Goal: Feedback & Contribution: Submit feedback/report problem

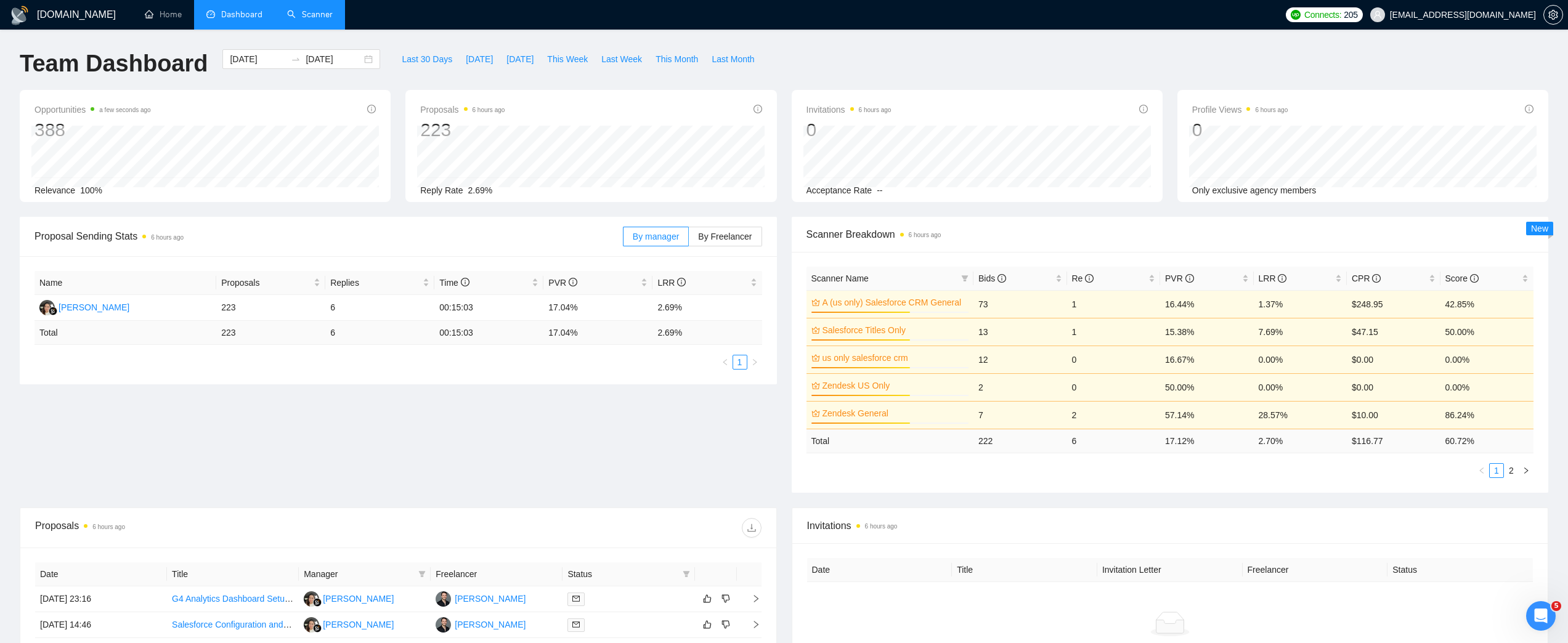
click at [311, 14] on link "Scanner" at bounding box center [310, 14] width 45 height 10
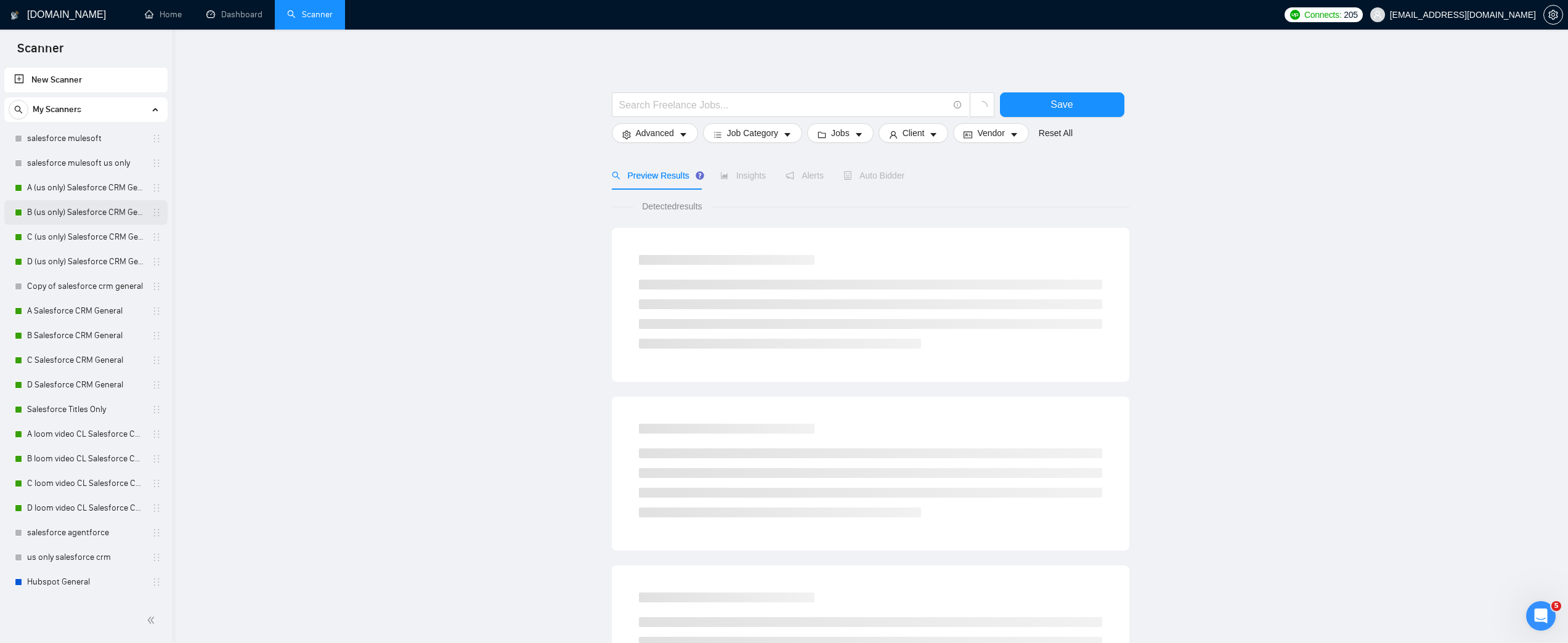
click at [103, 210] on link "B (us only) Salesforce CRM General" at bounding box center [85, 213] width 117 height 25
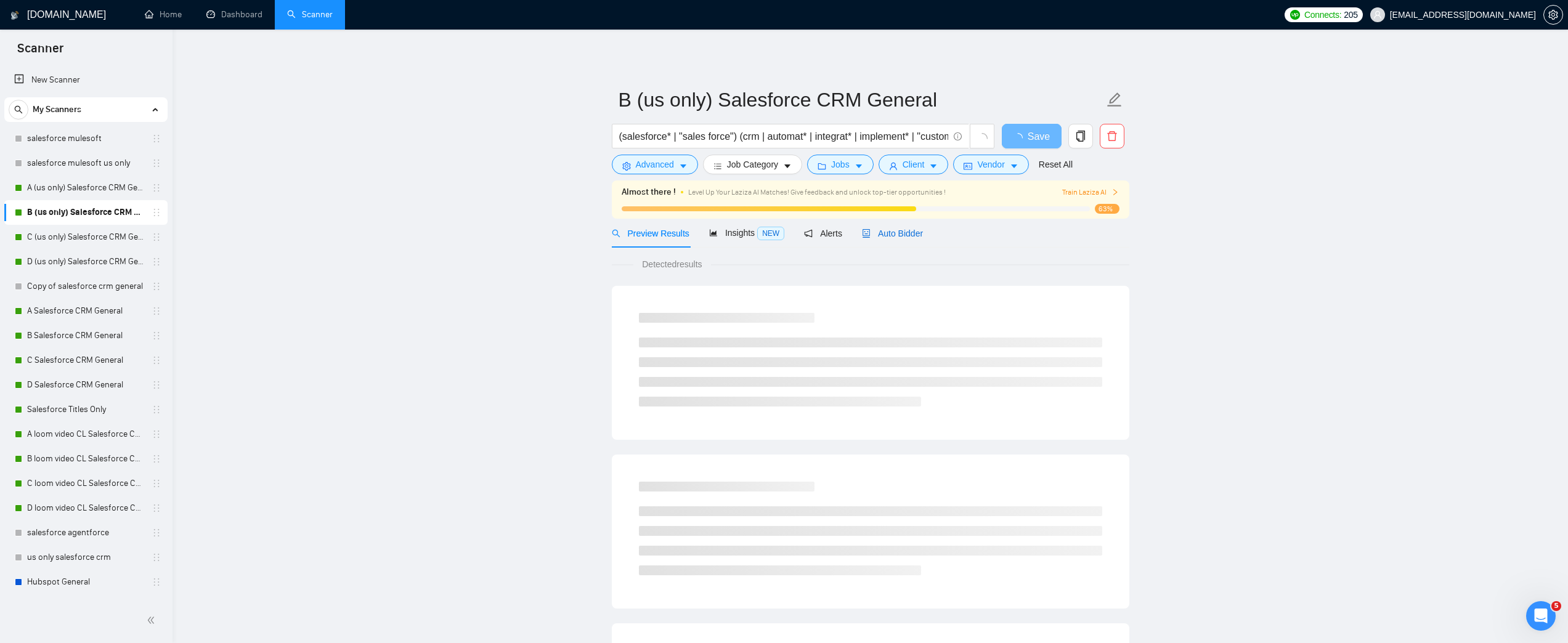
click at [888, 235] on span "Auto Bidder" at bounding box center [893, 234] width 61 height 10
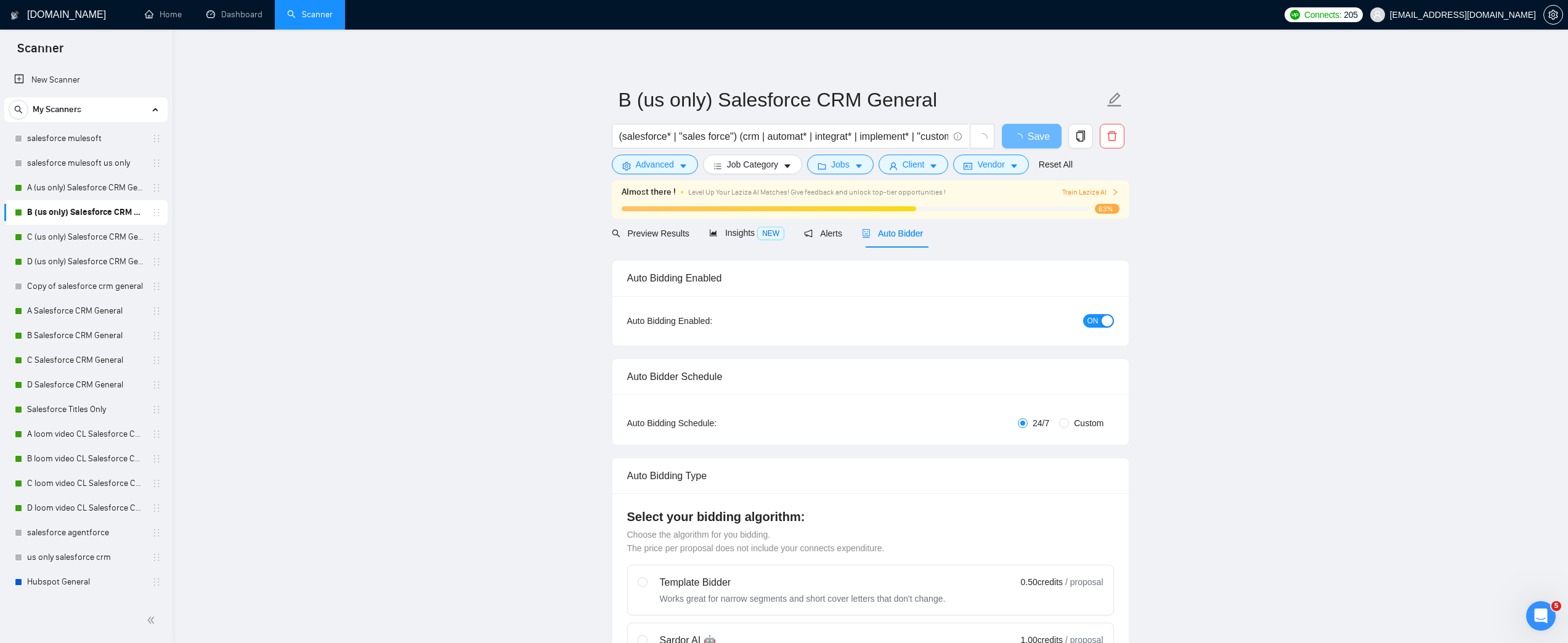
radio input "false"
radio input "true"
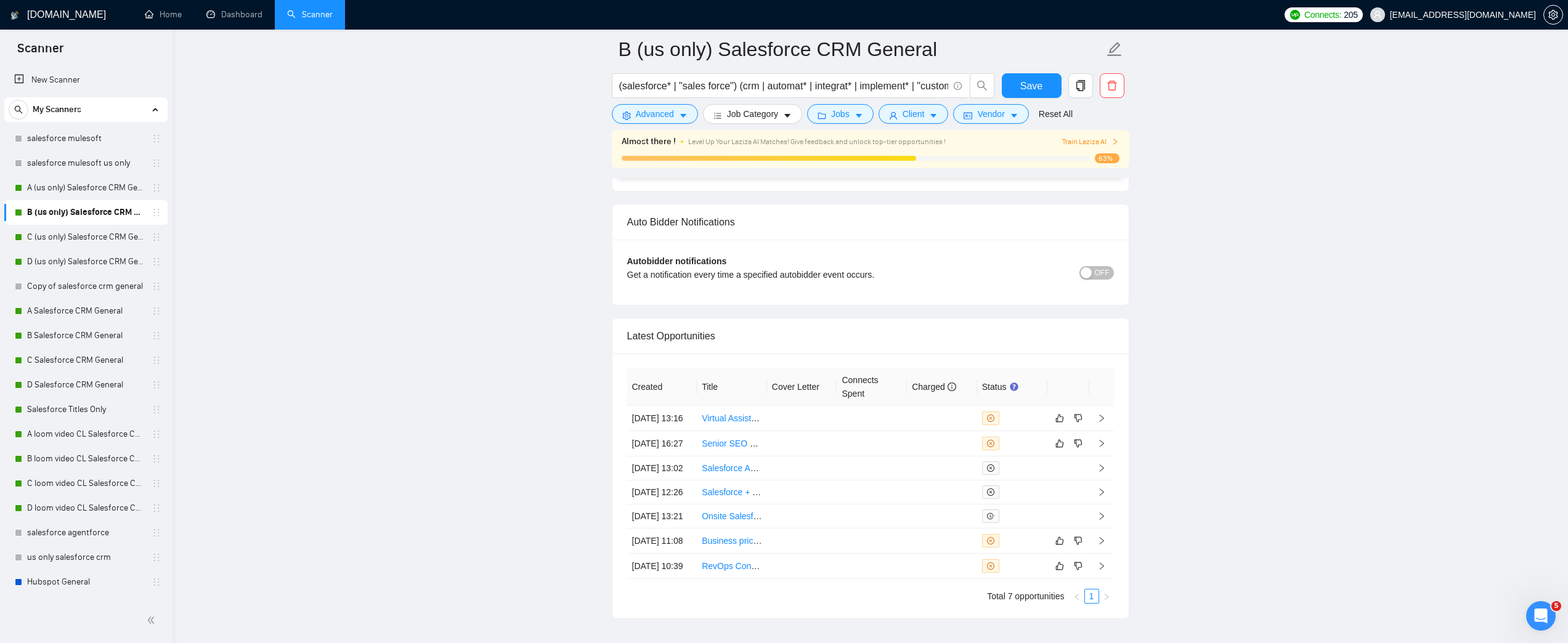
scroll to position [3263, 0]
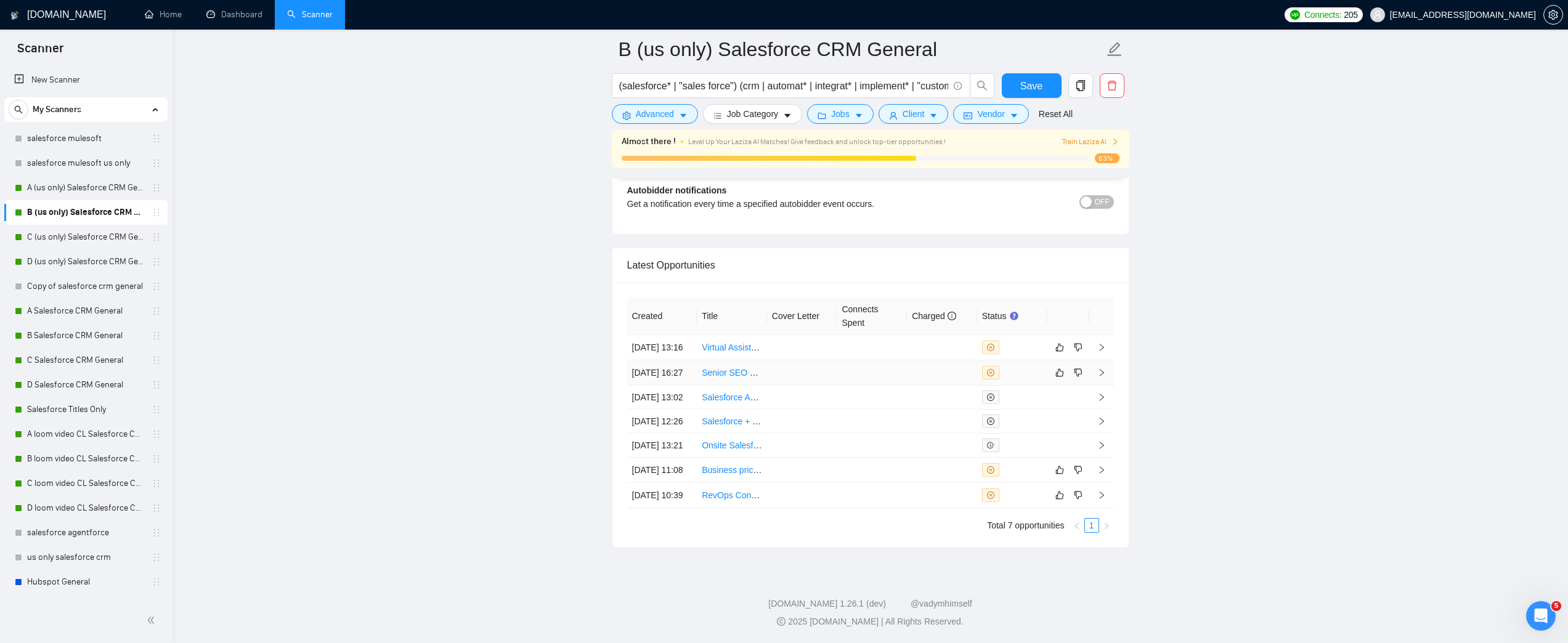
click at [736, 368] on link "Senior SEO & PPC Strategist | Driving Growth for Multi-Million $ Sports Constru…" at bounding box center [882, 373] width 362 height 10
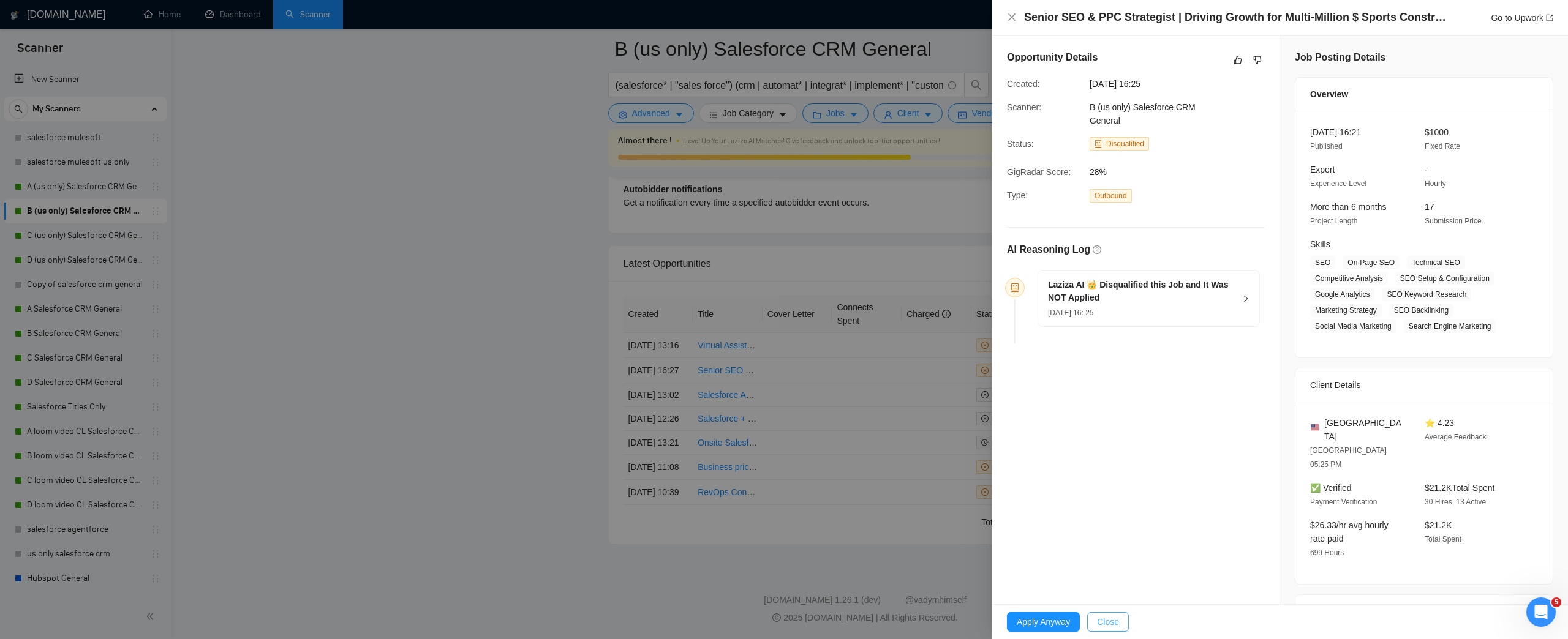
click at [1110, 623] on span "Close" at bounding box center [1108, 623] width 22 height 14
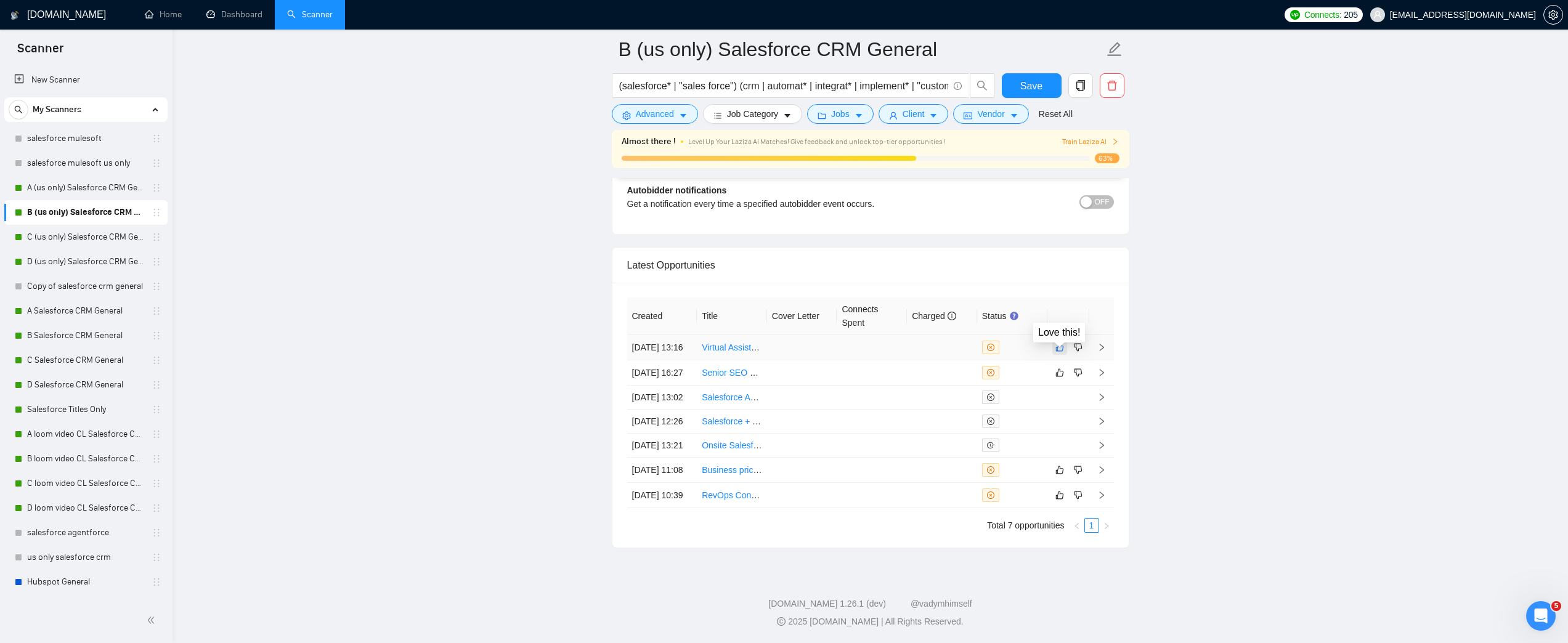
click at [1052, 340] on button "button" at bounding box center [1059, 347] width 14 height 14
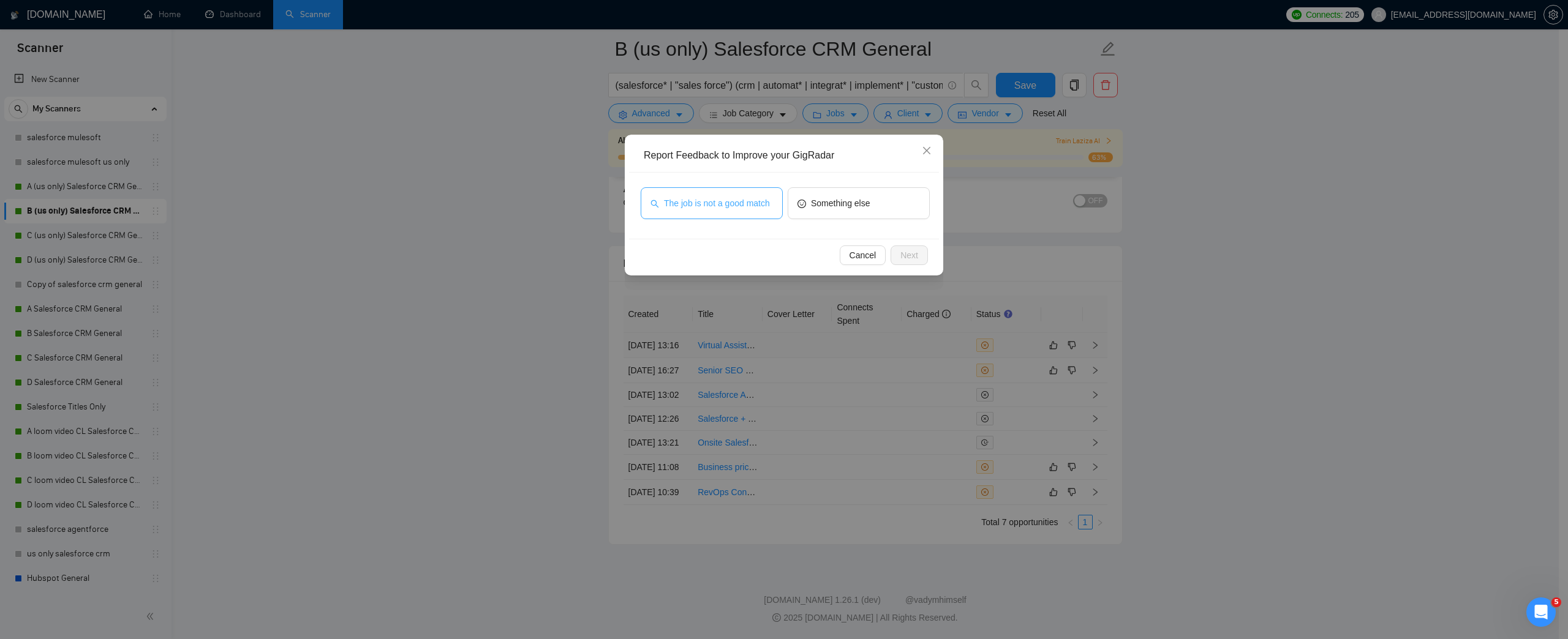
click at [737, 210] on span "The job is not a good match" at bounding box center [717, 203] width 106 height 14
click at [917, 258] on button "Next" at bounding box center [909, 255] width 38 height 20
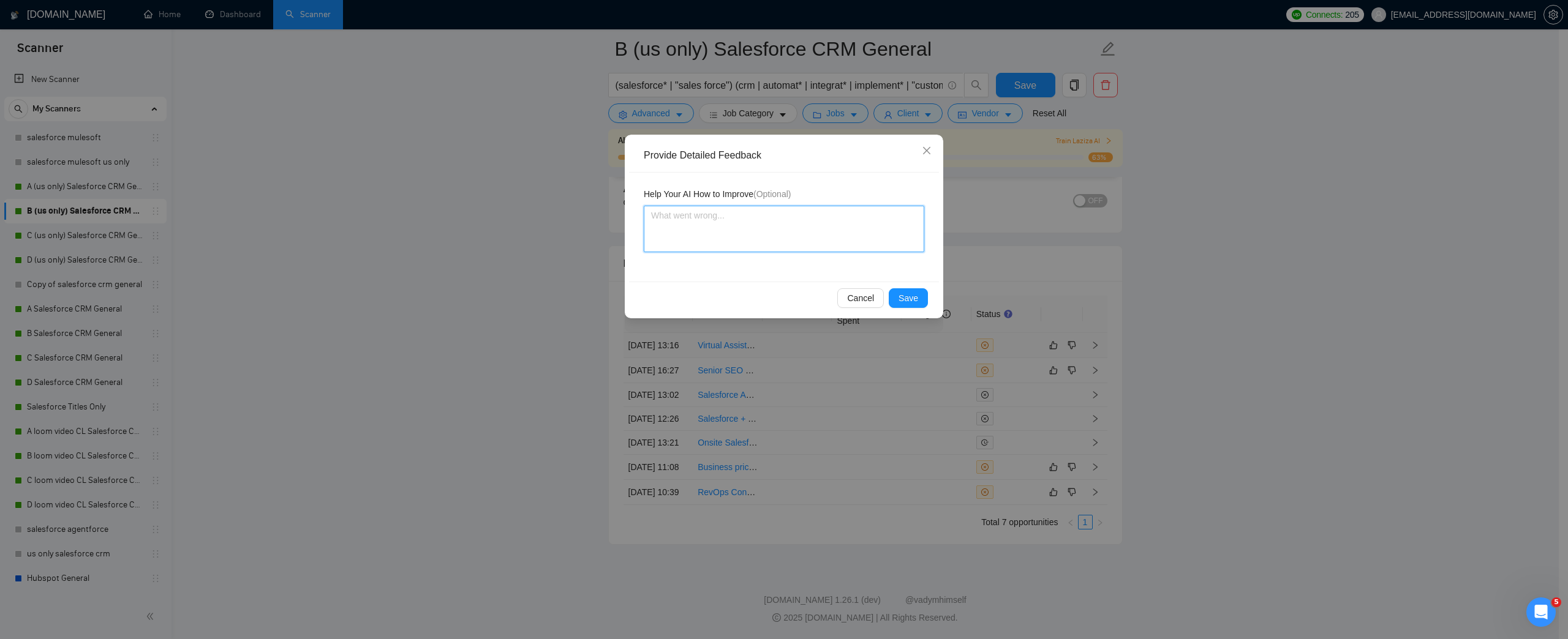
click at [796, 217] on textarea at bounding box center [784, 229] width 280 height 47
type textarea "I"
type textarea "In"
type textarea "Inf"
type textarea "Info"
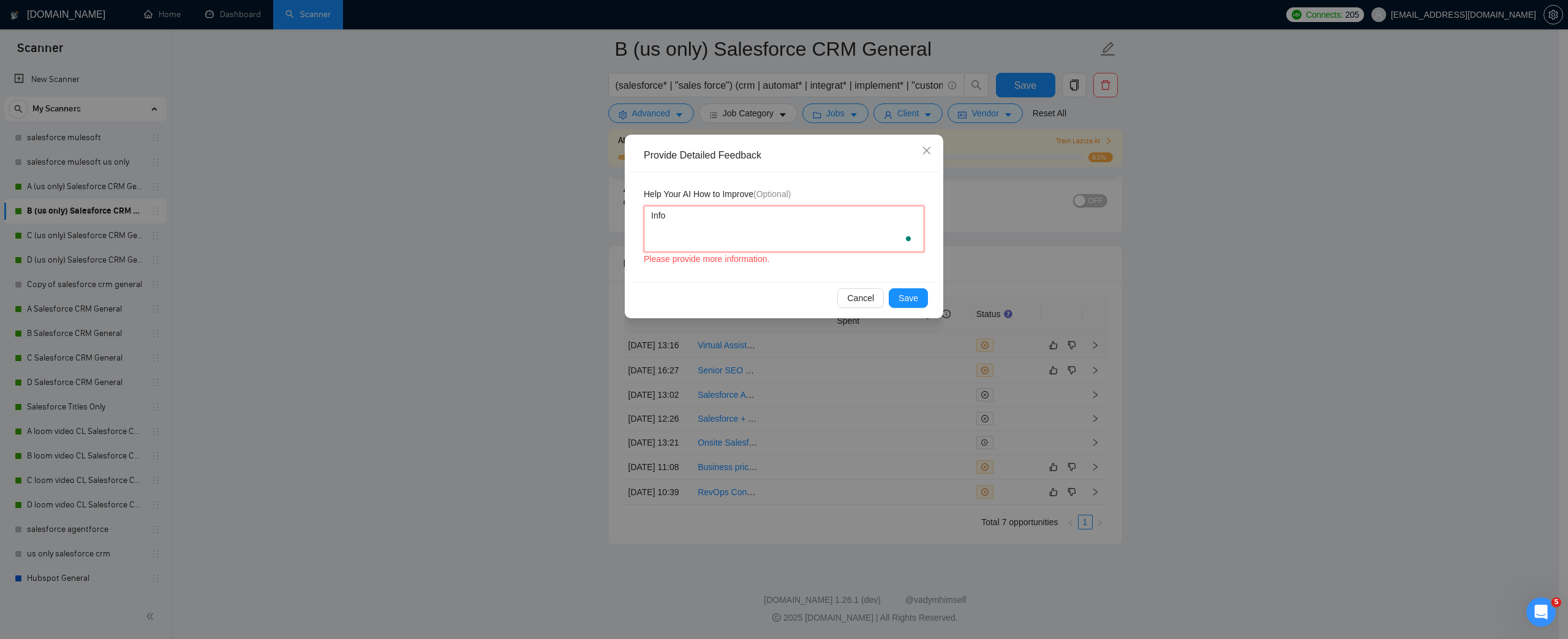
type textarea "Infor"
type textarea "Inforg"
type textarea "Inforge"
type textarea "Inforge d"
type textarea "Inforge do"
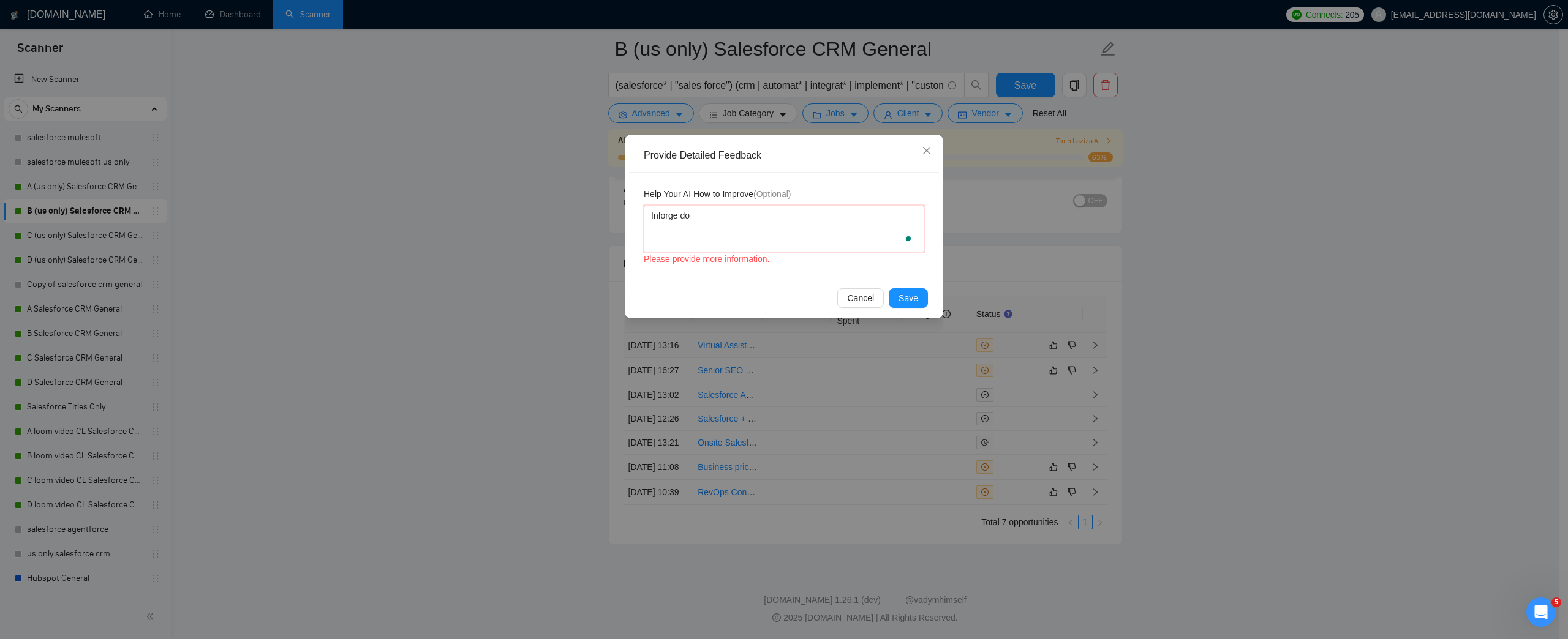
type textarea "Inforge doe"
type textarea "Inforge does"
type textarea "Inforge doesn"
type textarea "Inforge doesnt"
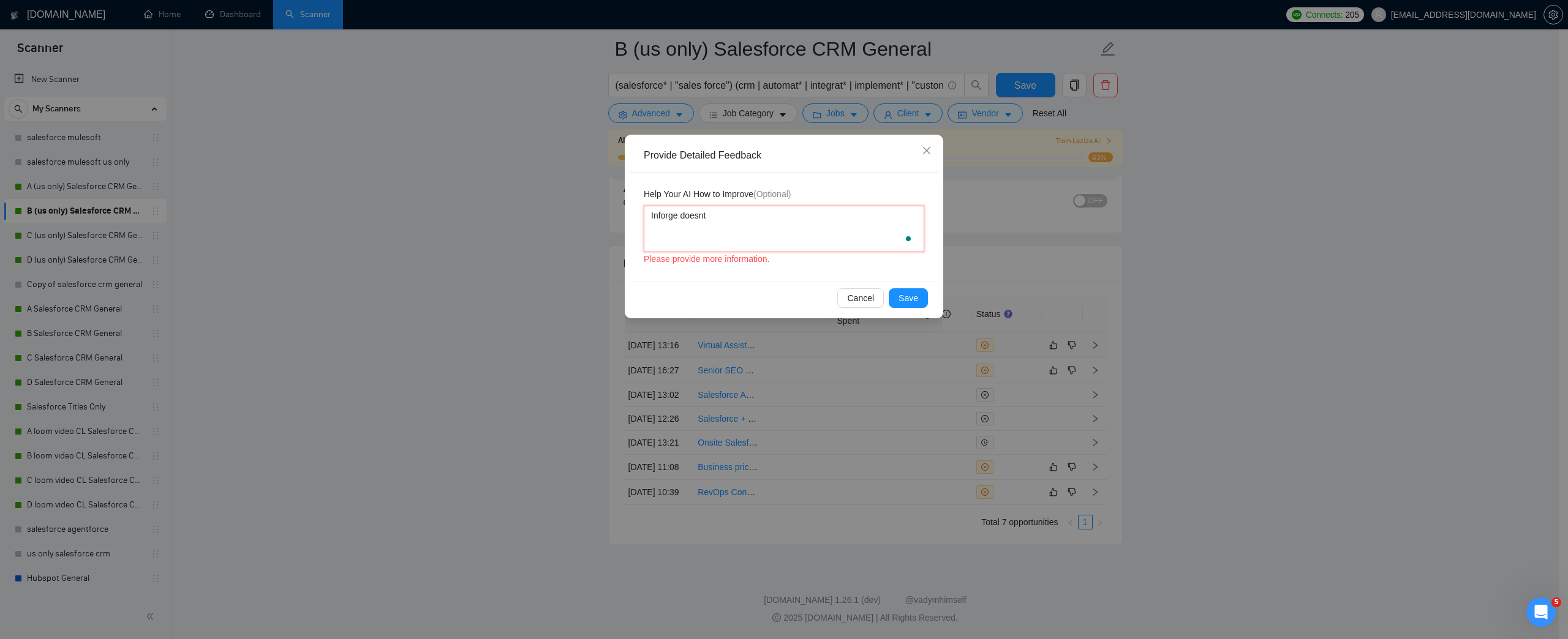
type textarea "Inforge doesnt w"
type textarea "Inforge doesnt wo"
type textarea "Inforge doesnt wor"
type textarea "Inforge doesnt work"
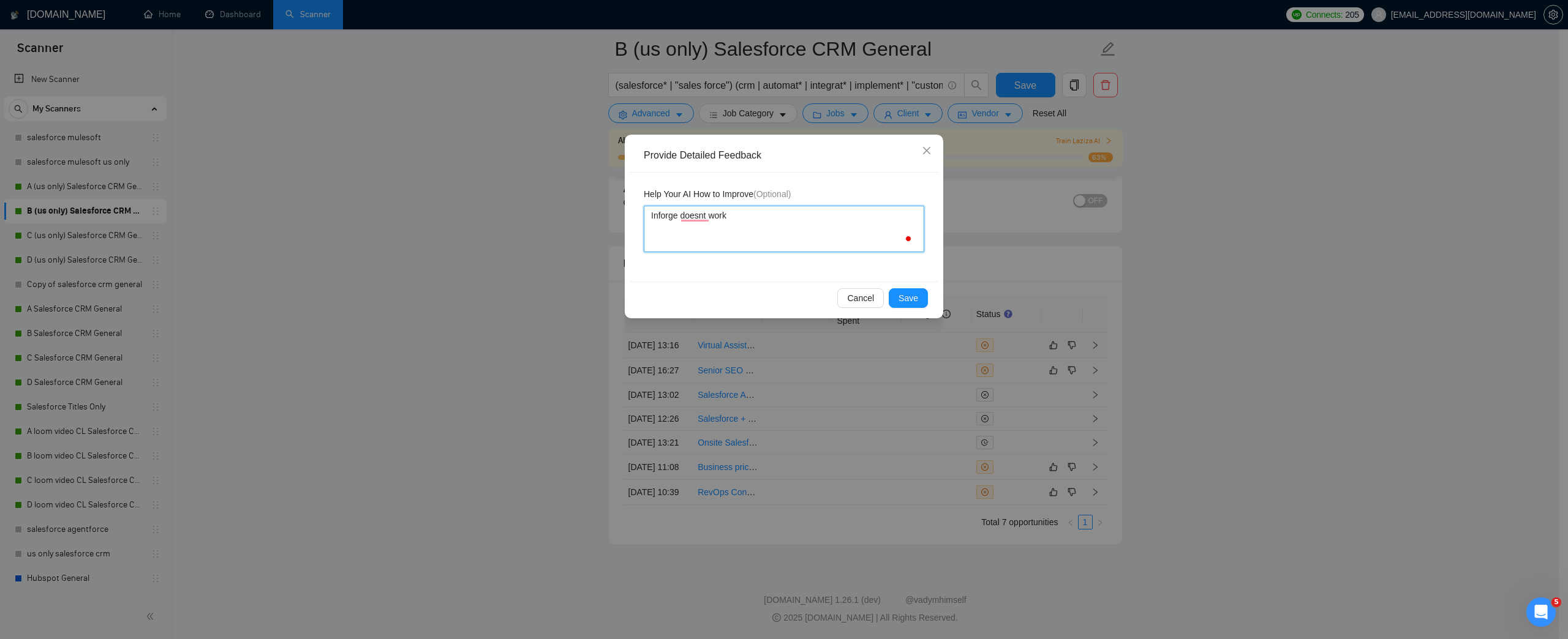
type textarea "Inforge doesnt work w"
type textarea "Inforge doesnt work wi"
type textarea "Inforge doesnt work wit"
type textarea "Inforge doesnt work with"
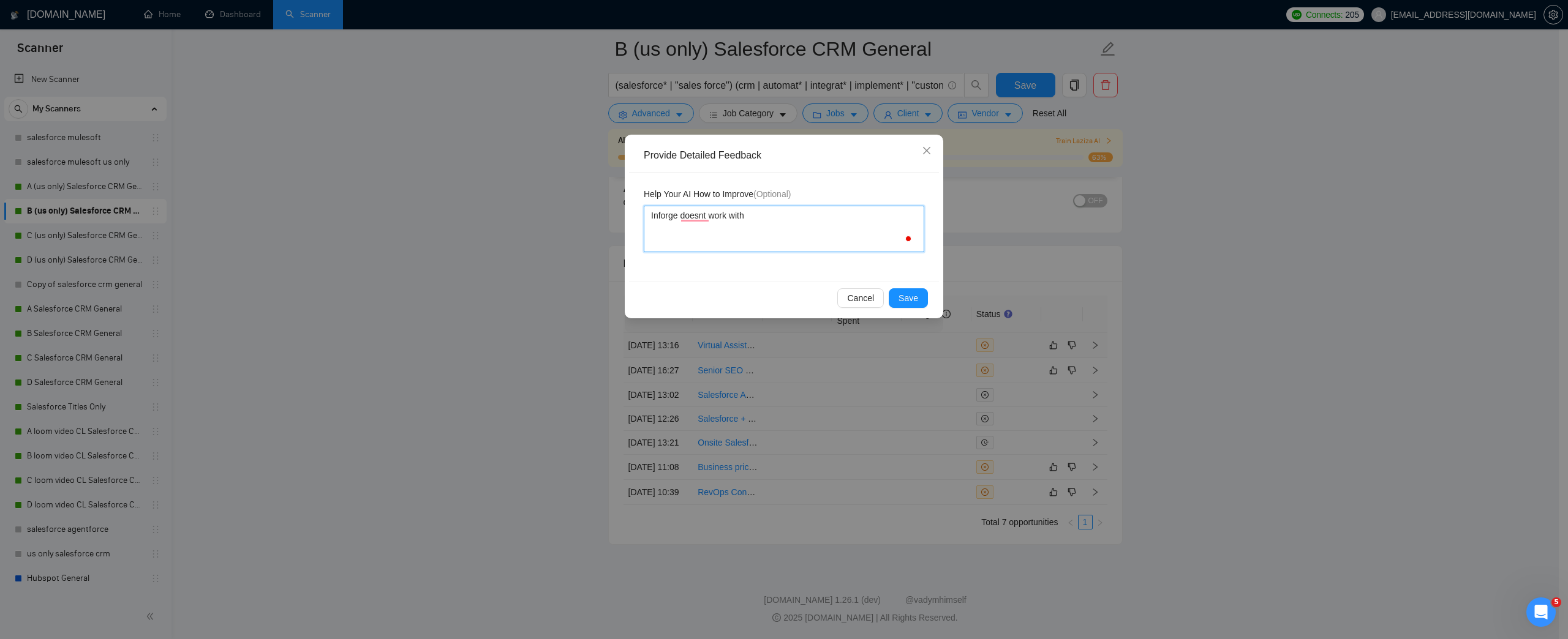
type textarea "Inforge doesnt work with b"
type textarea "Inforge doesnt work with be"
type textarea "Inforge doesnt work with bein"
type textarea "Inforge doesnt work with being"
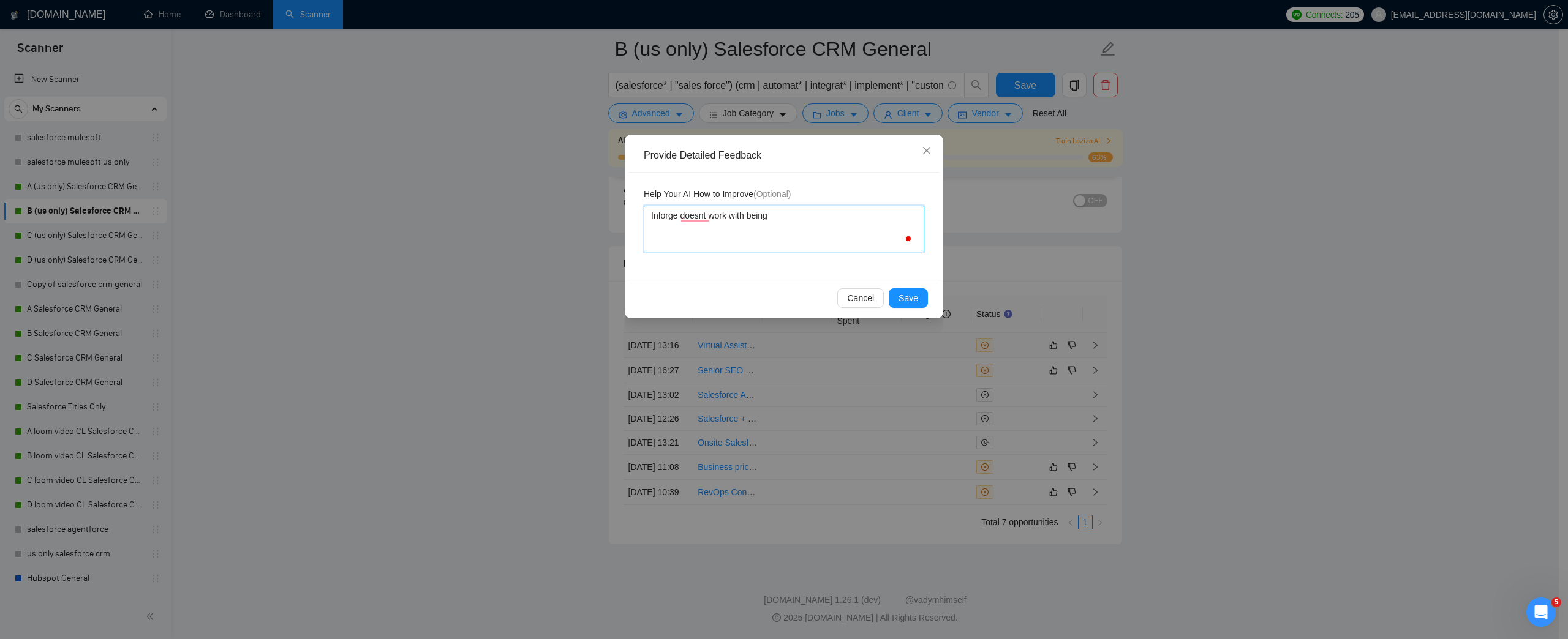
type textarea "Inforge doesnt work with being a"
type textarea "Inforge doesnt work with being a S"
type textarea "Inforge doesnt work with being a SE"
type textarea "Inforge doesnt work with being a SEO"
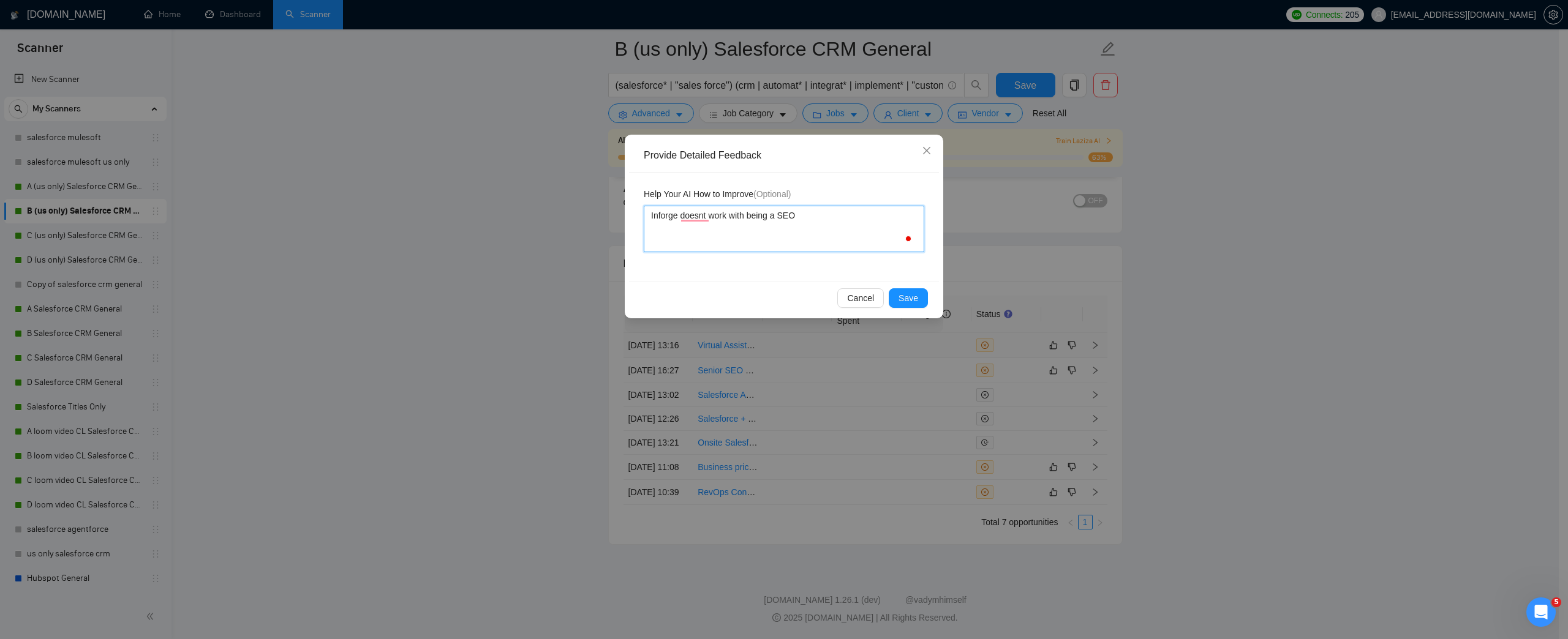
type textarea "Inforge doesnt work with being a SEO"
type textarea "Inforge doesnt work with being a SEO e"
type textarea "Inforge doesnt work with being a SEO ex"
type textarea "Inforge doesnt work with being a SEO exp"
type textarea "Inforge doesnt work with being a SEO expe"
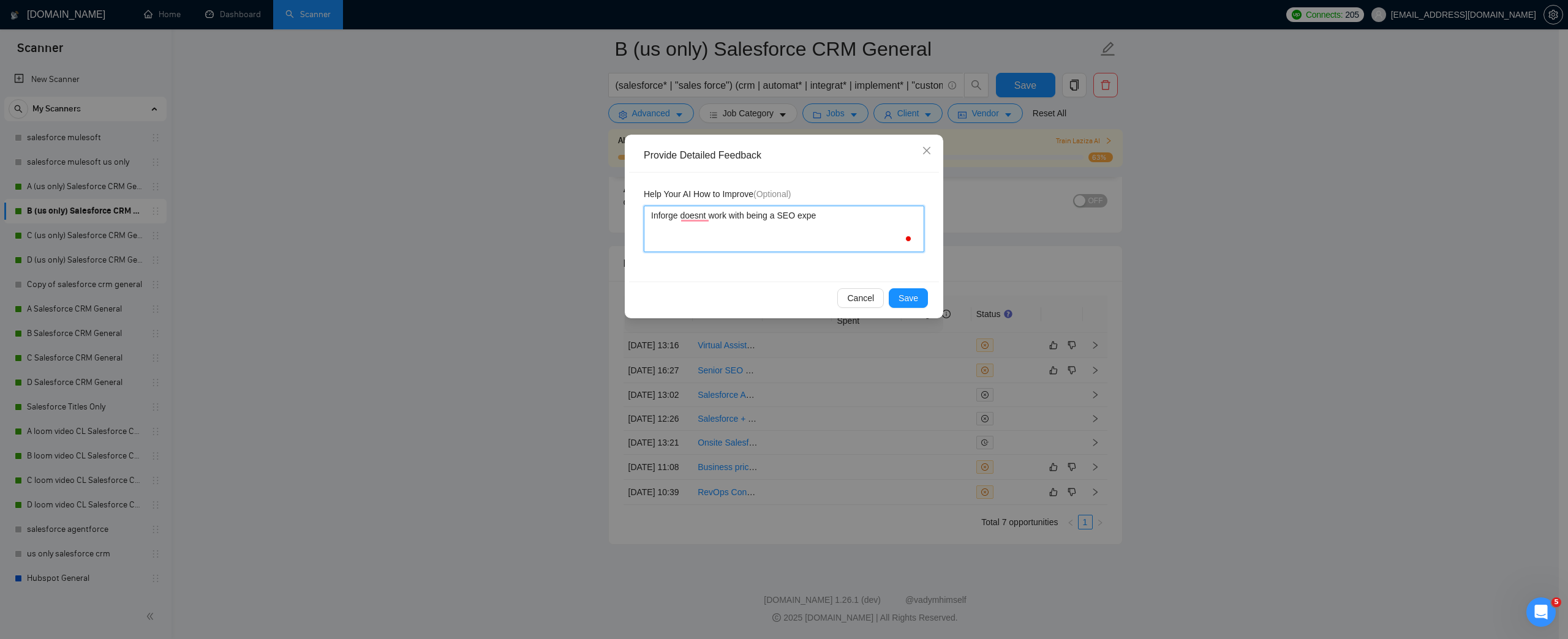
type textarea "Inforge doesnt work with being a SEO exper"
type textarea "Inforge doesnt work with being a SEO expert"
click at [899, 297] on span "Save" at bounding box center [908, 299] width 20 height 14
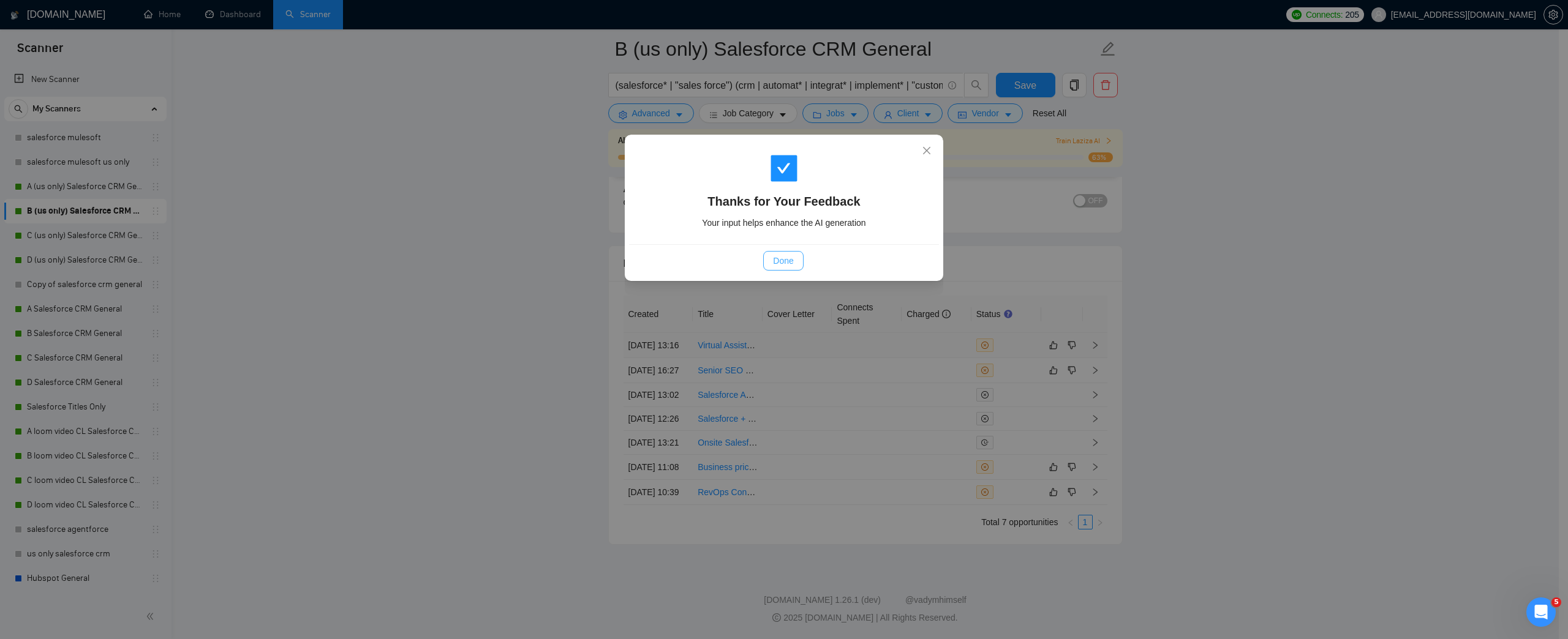
click at [775, 259] on span "Done" at bounding box center [783, 261] width 21 height 14
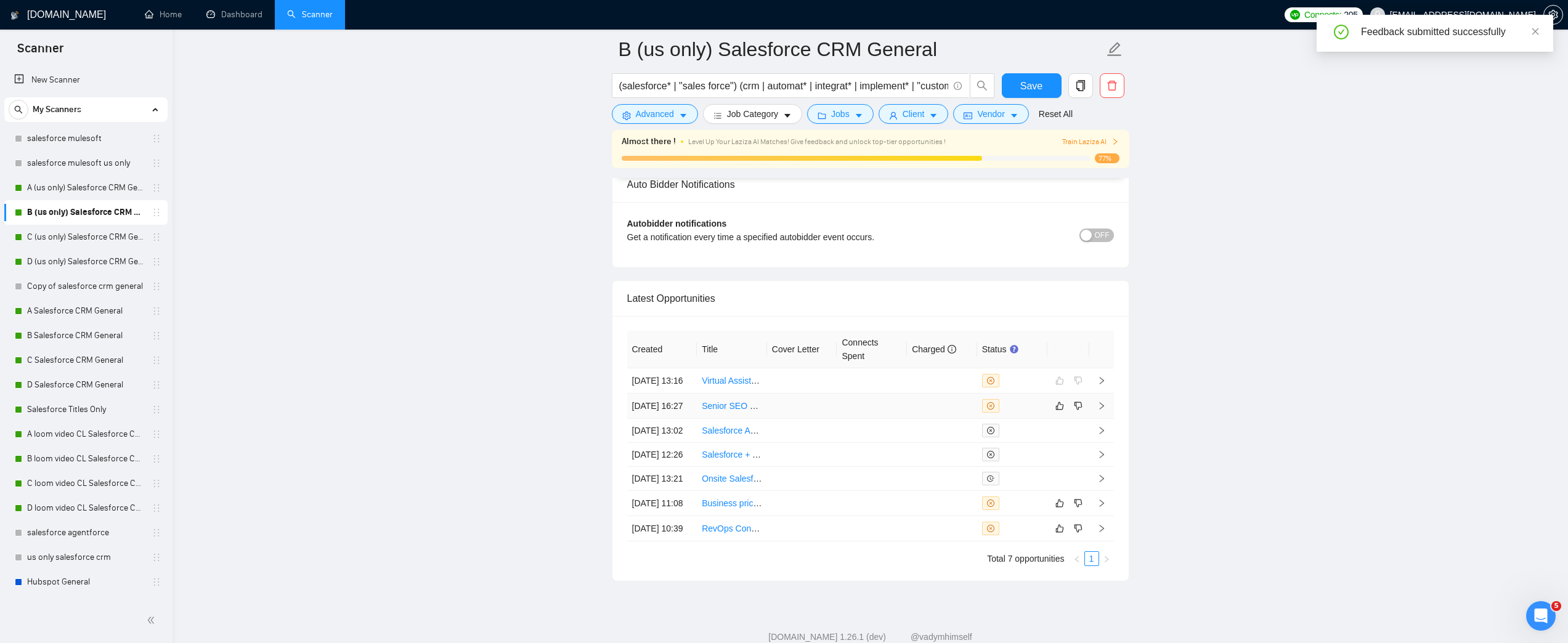
scroll to position [3263, 0]
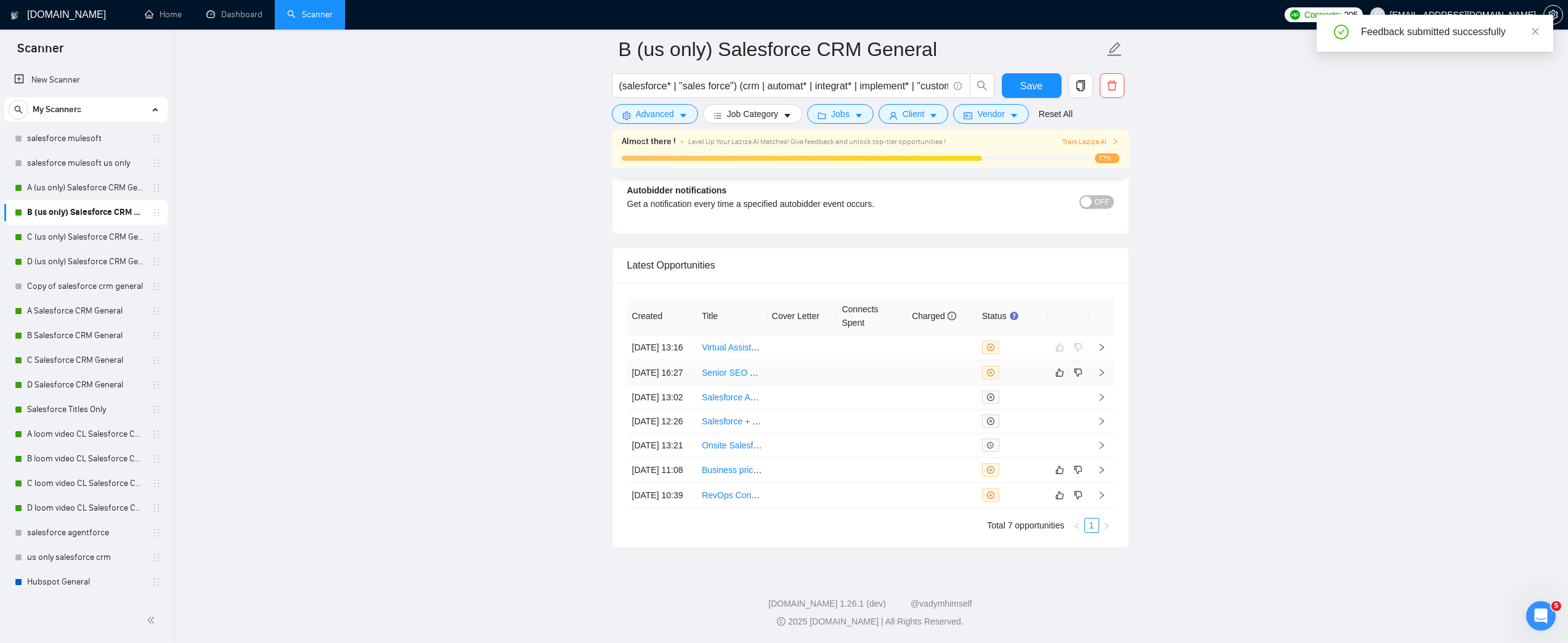
click at [736, 368] on link "Senior SEO & PPC Strategist | Driving Growth for Multi-Million $ Sports Constru…" at bounding box center [882, 373] width 362 height 10
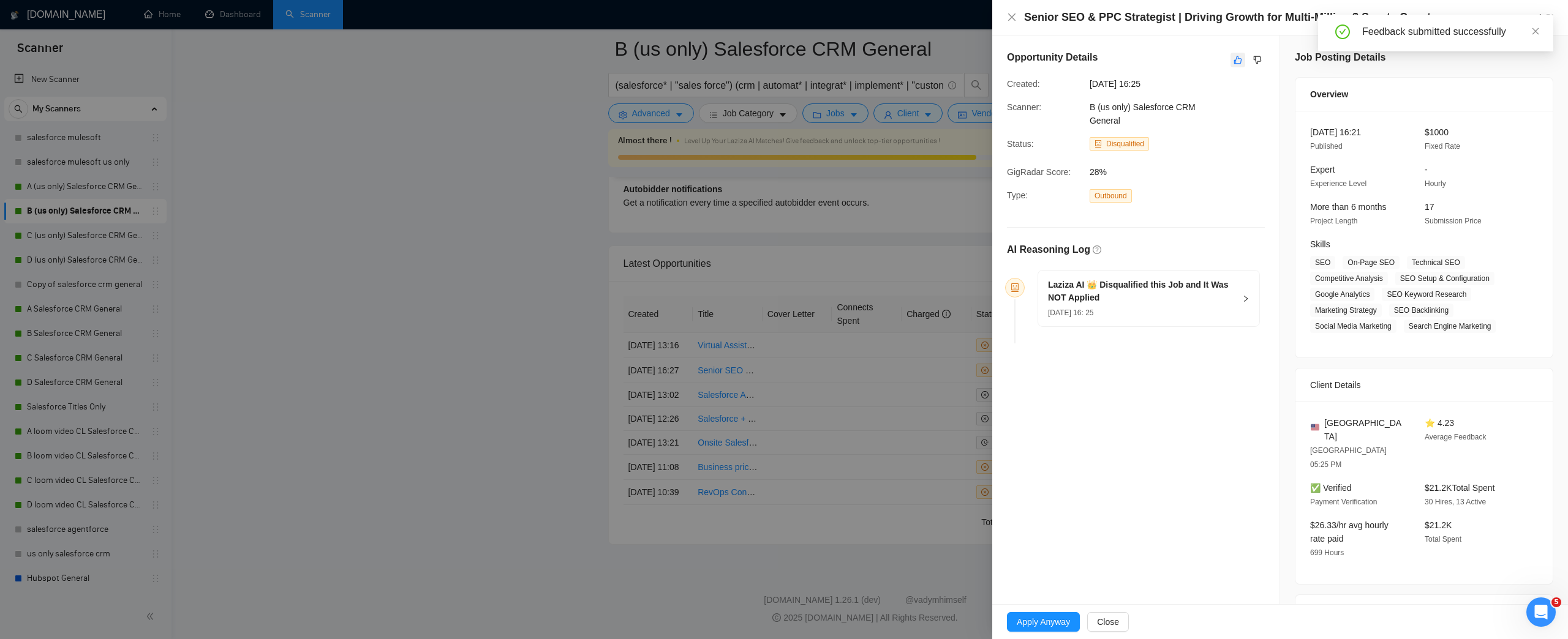
click at [1234, 55] on icon "like" at bounding box center [1238, 60] width 9 height 10
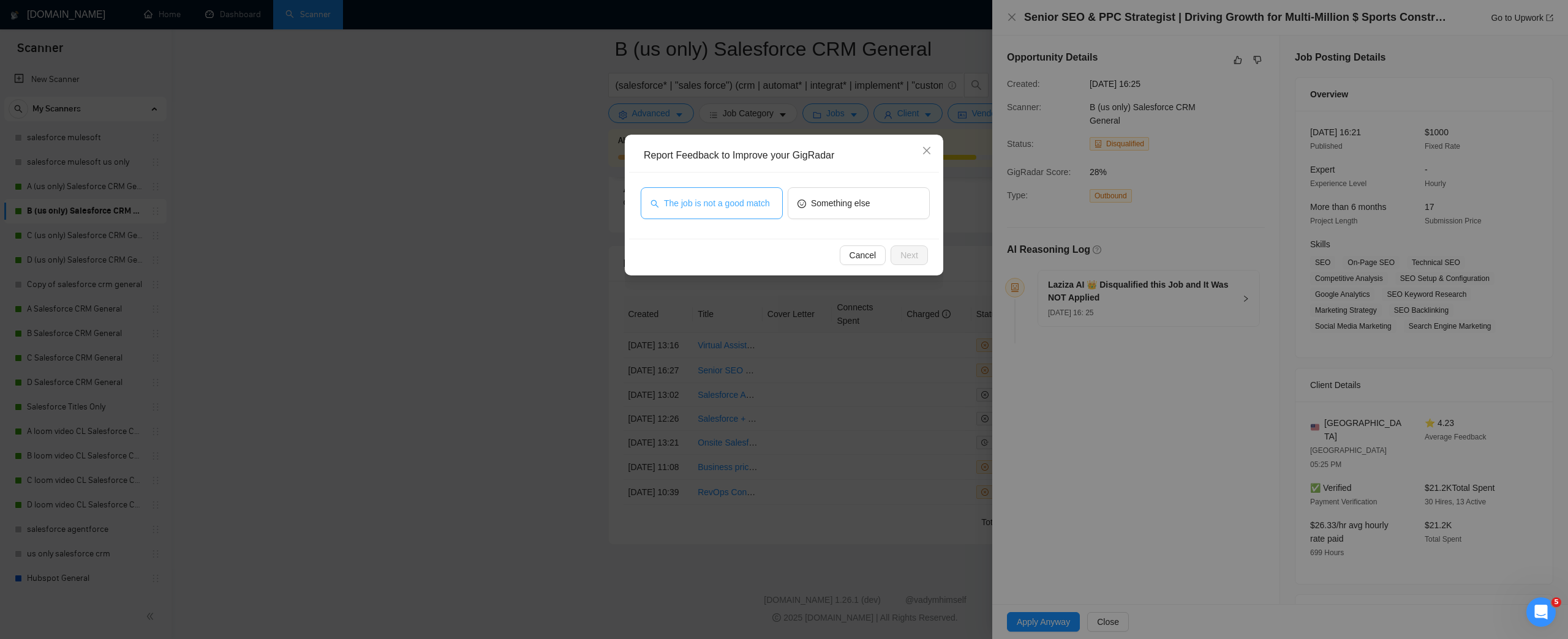
click at [729, 197] on span "The job is not a good match" at bounding box center [717, 203] width 106 height 14
click at [917, 260] on span "Next" at bounding box center [909, 255] width 18 height 14
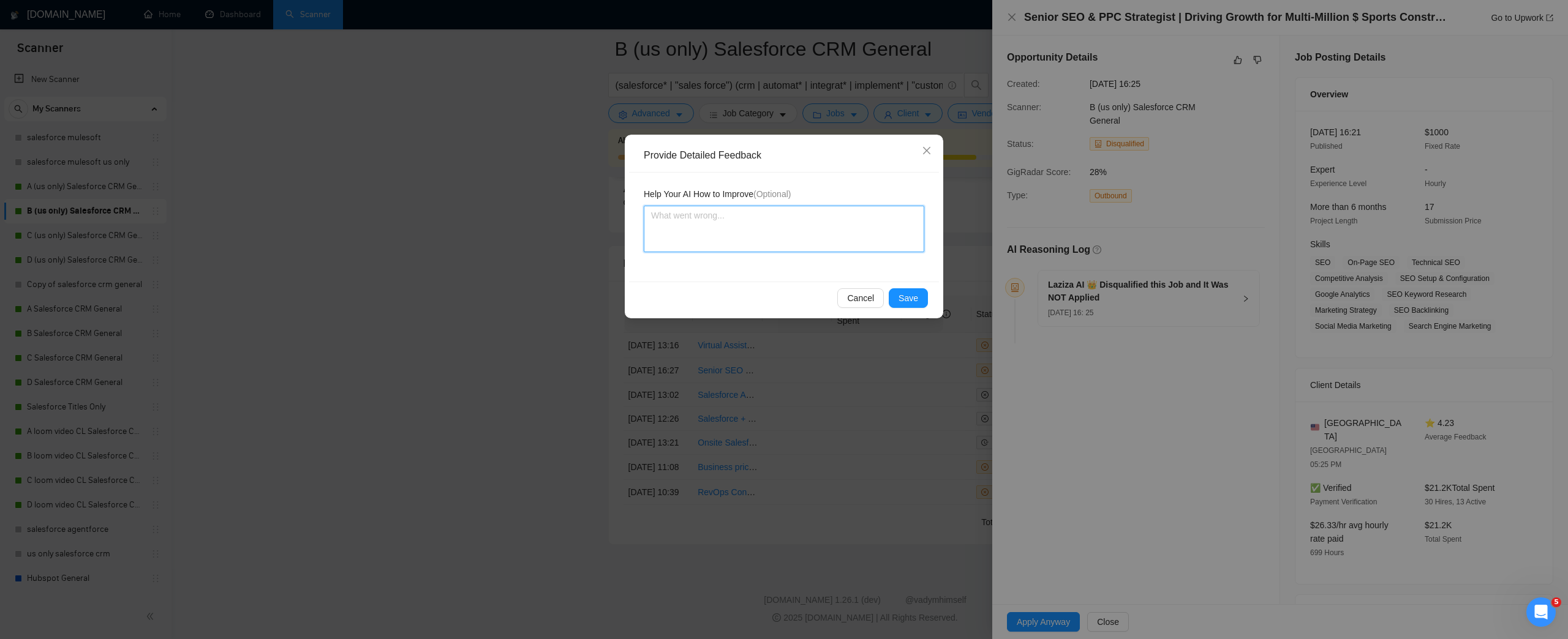
click at [823, 241] on textarea at bounding box center [784, 229] width 280 height 47
type textarea "W"
type textarea "I"
type textarea "In"
type textarea "Inf"
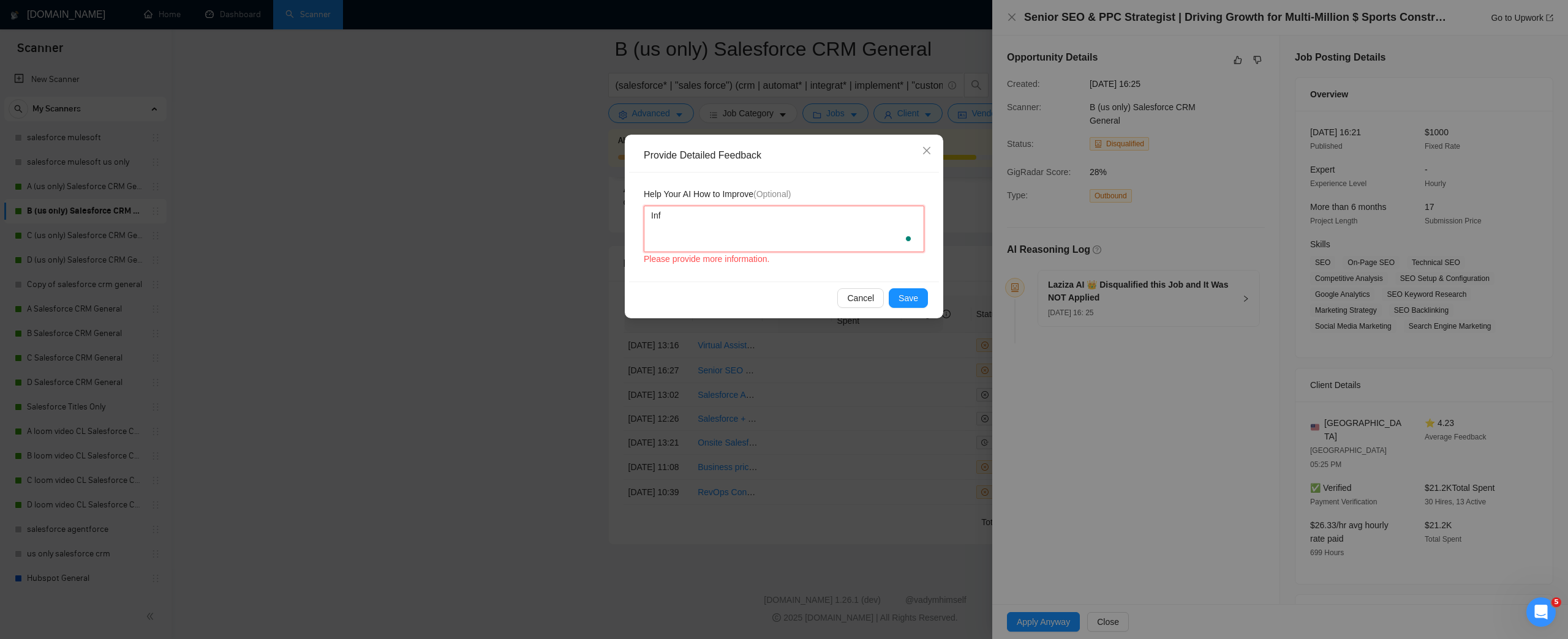
type textarea "Info"
type textarea "Infog"
type textarea "Infoge"
type textarea "Infoge d"
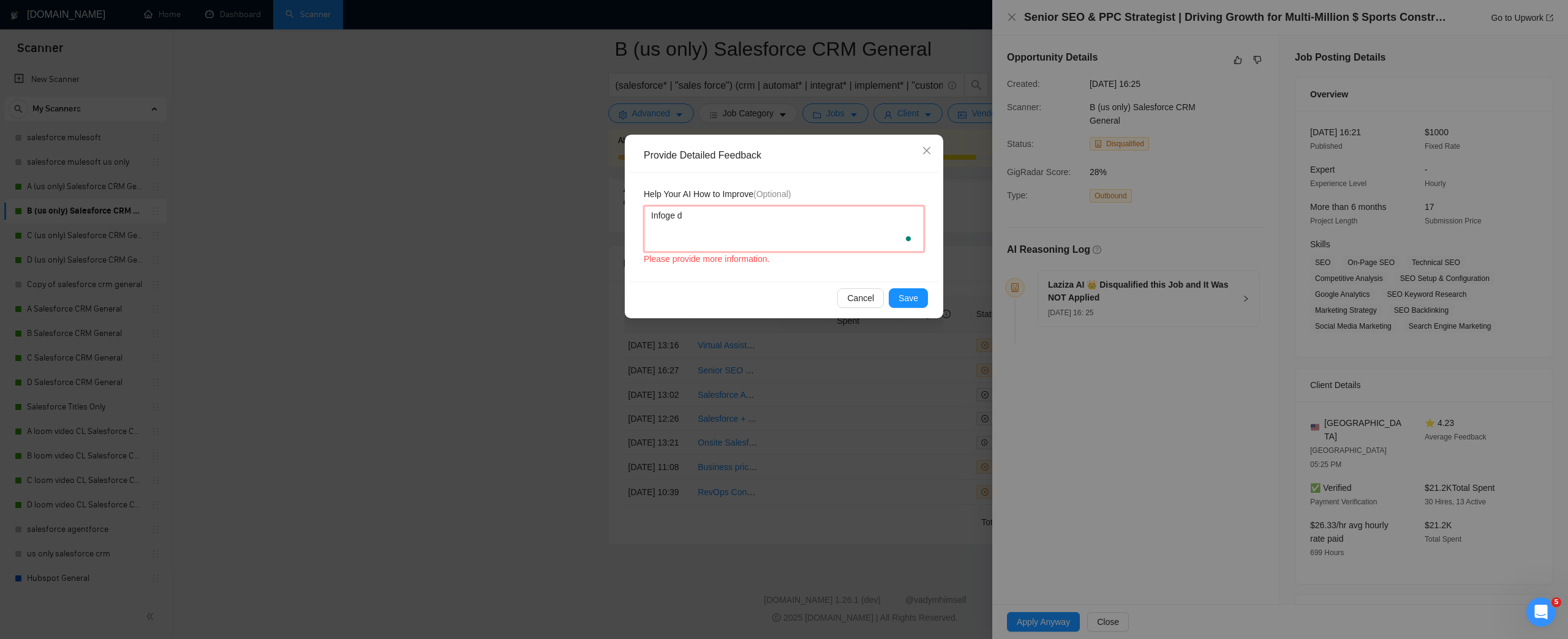
type textarea "Infoge de"
type textarea "Infoge deo"
type textarea "Infoge [PERSON_NAME]"
type textarea "Infoge deont"
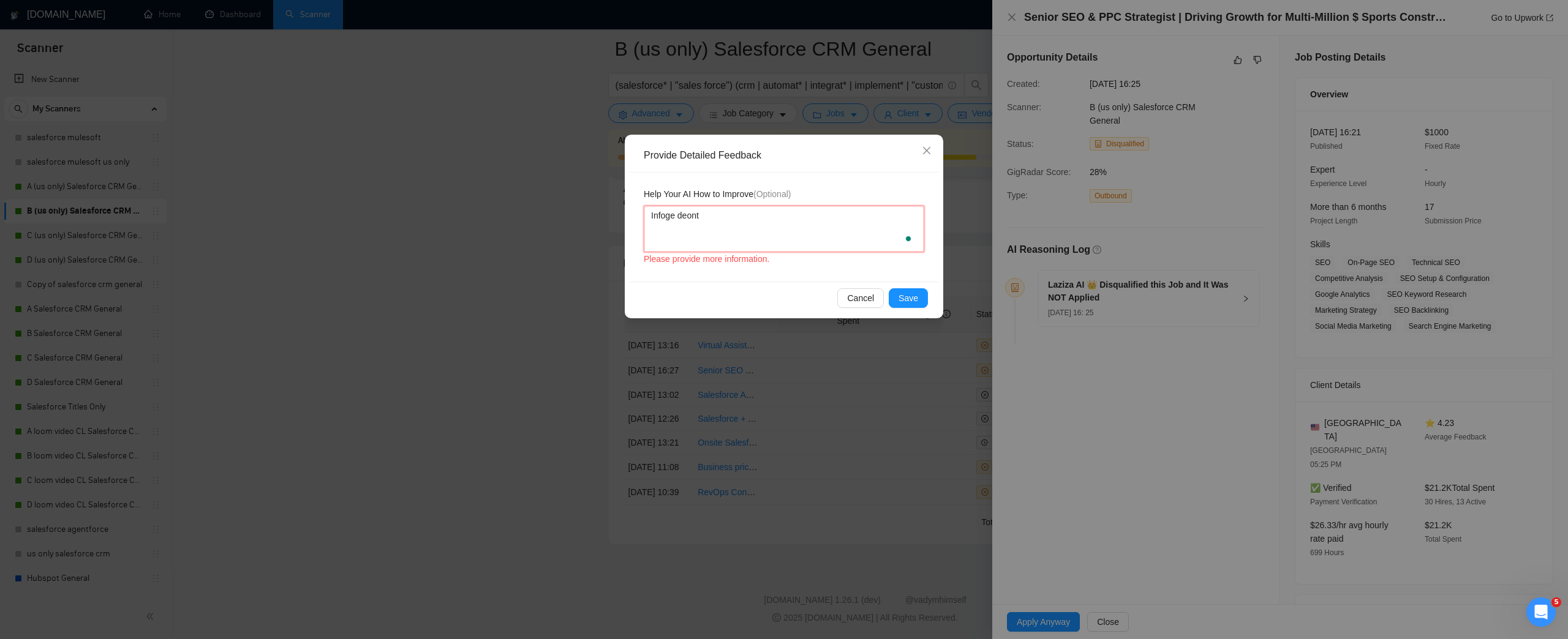
type textarea "Infoge deont d"
type textarea "Infoge deont do"
type textarea "Infoge deont do S"
type textarea "Infoge deont do SE"
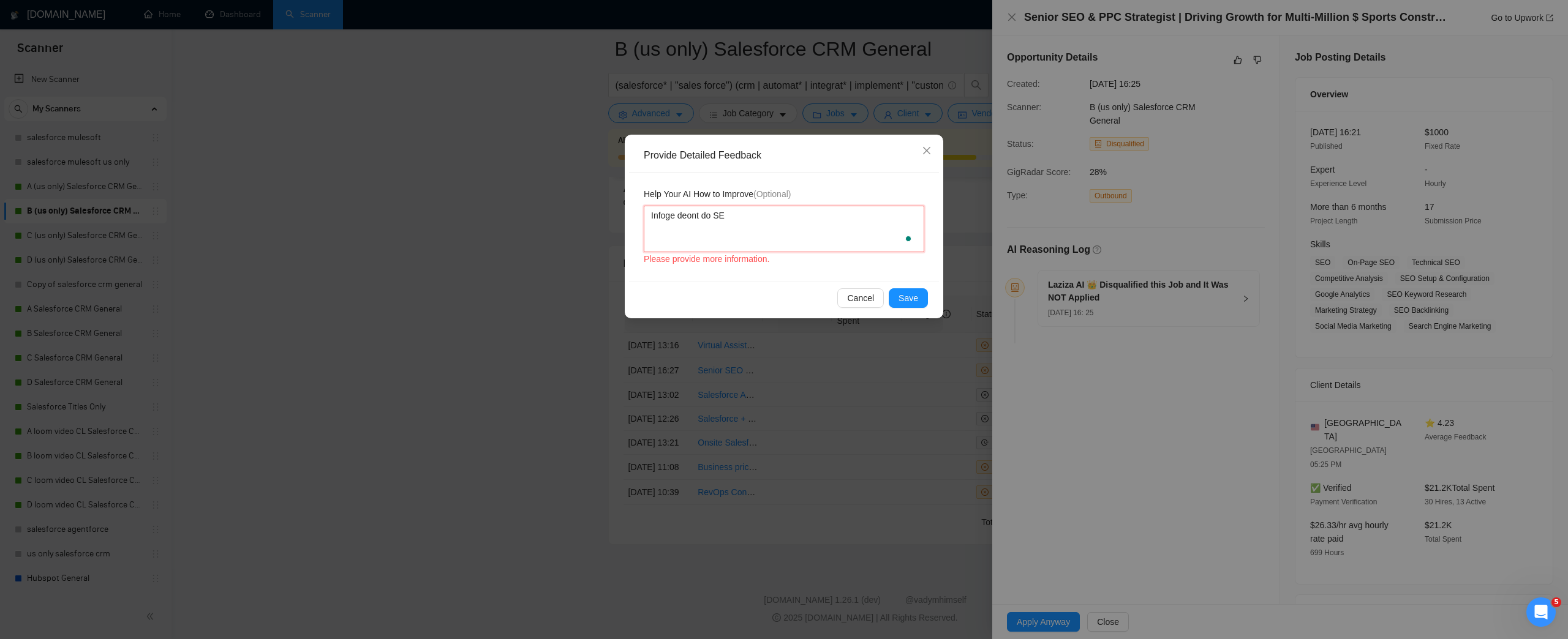
type textarea "Infoge deont do SEo"
click at [900, 300] on span "Save" at bounding box center [908, 299] width 20 height 14
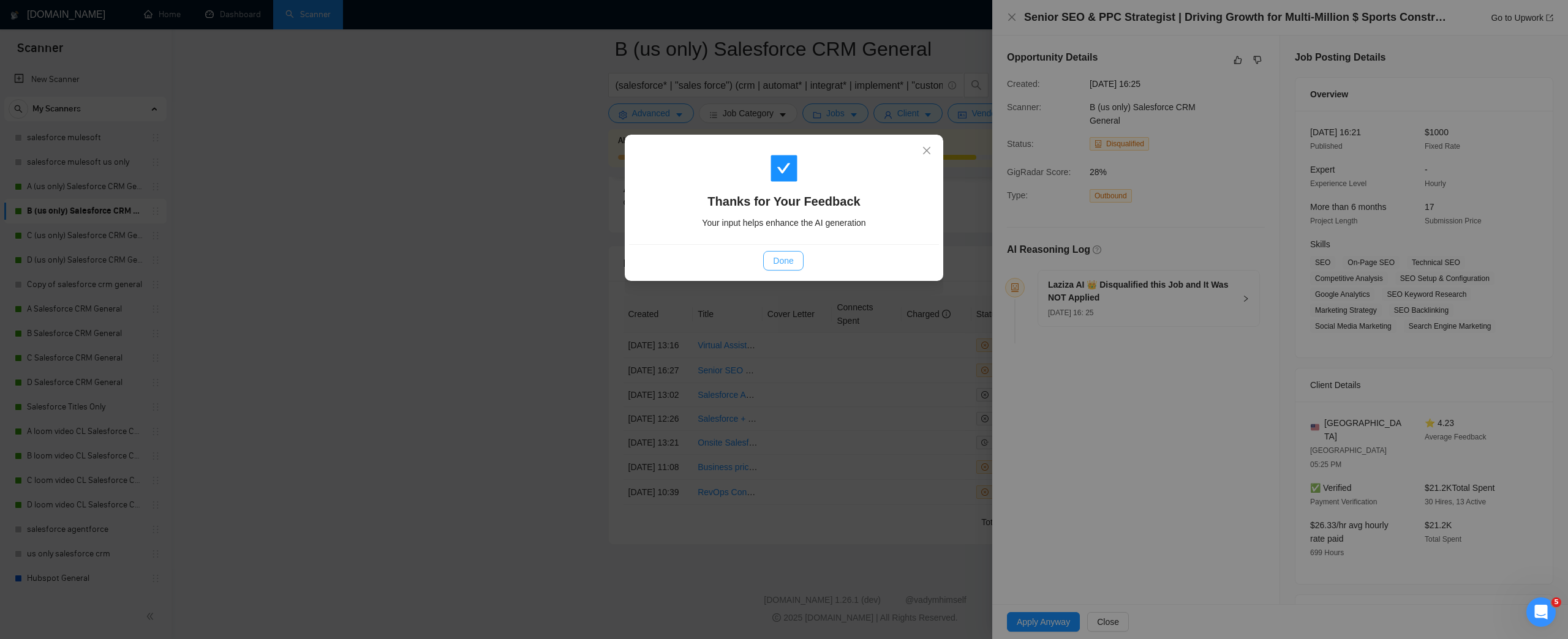
click at [778, 255] on span "Done" at bounding box center [783, 261] width 21 height 14
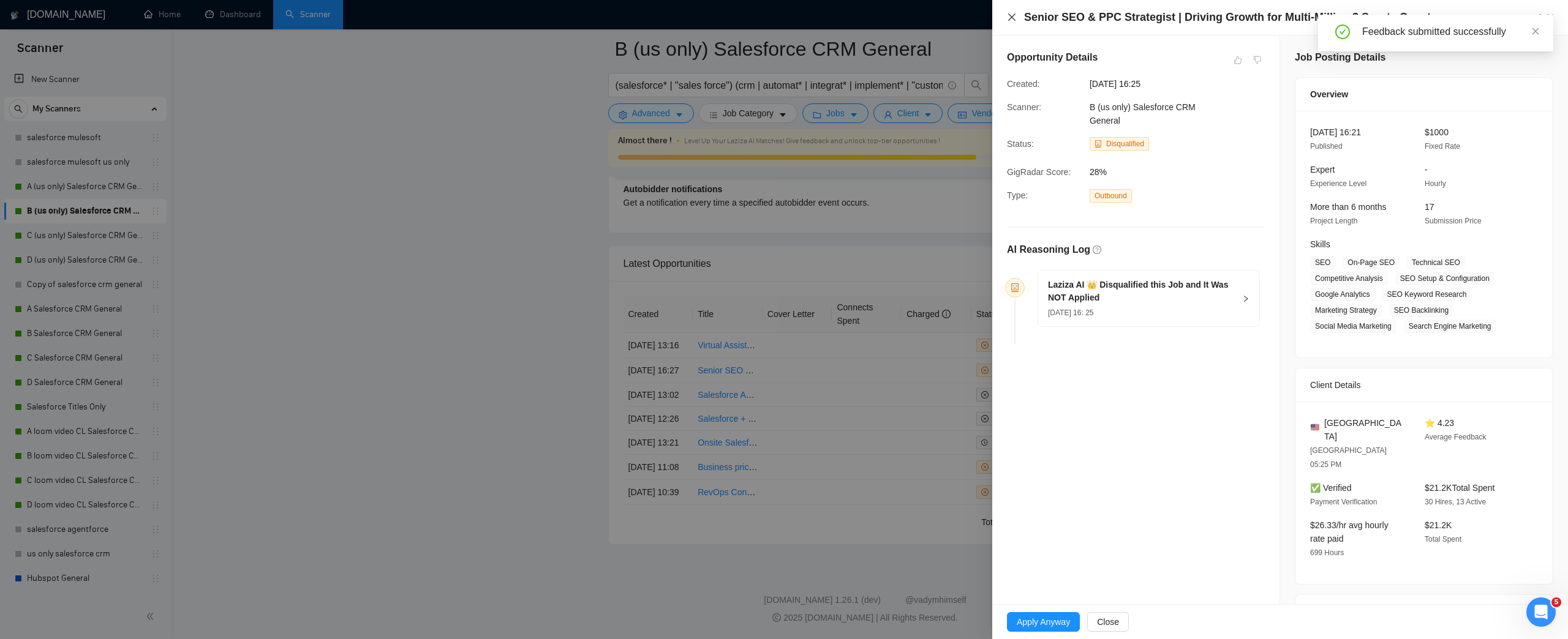
click at [1013, 15] on icon "close" at bounding box center [1012, 17] width 8 height 8
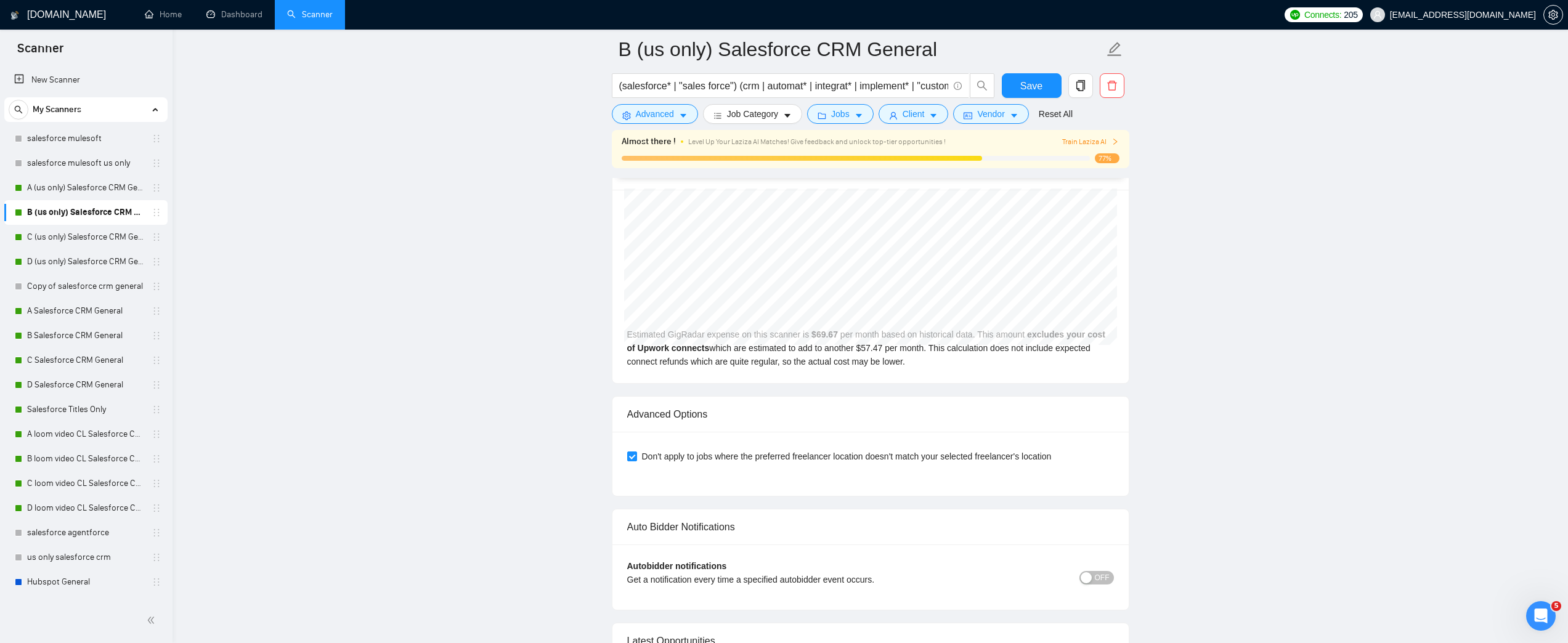
scroll to position [2795, 0]
click at [81, 241] on link "C (us only) Salesforce CRM General" at bounding box center [85, 237] width 117 height 25
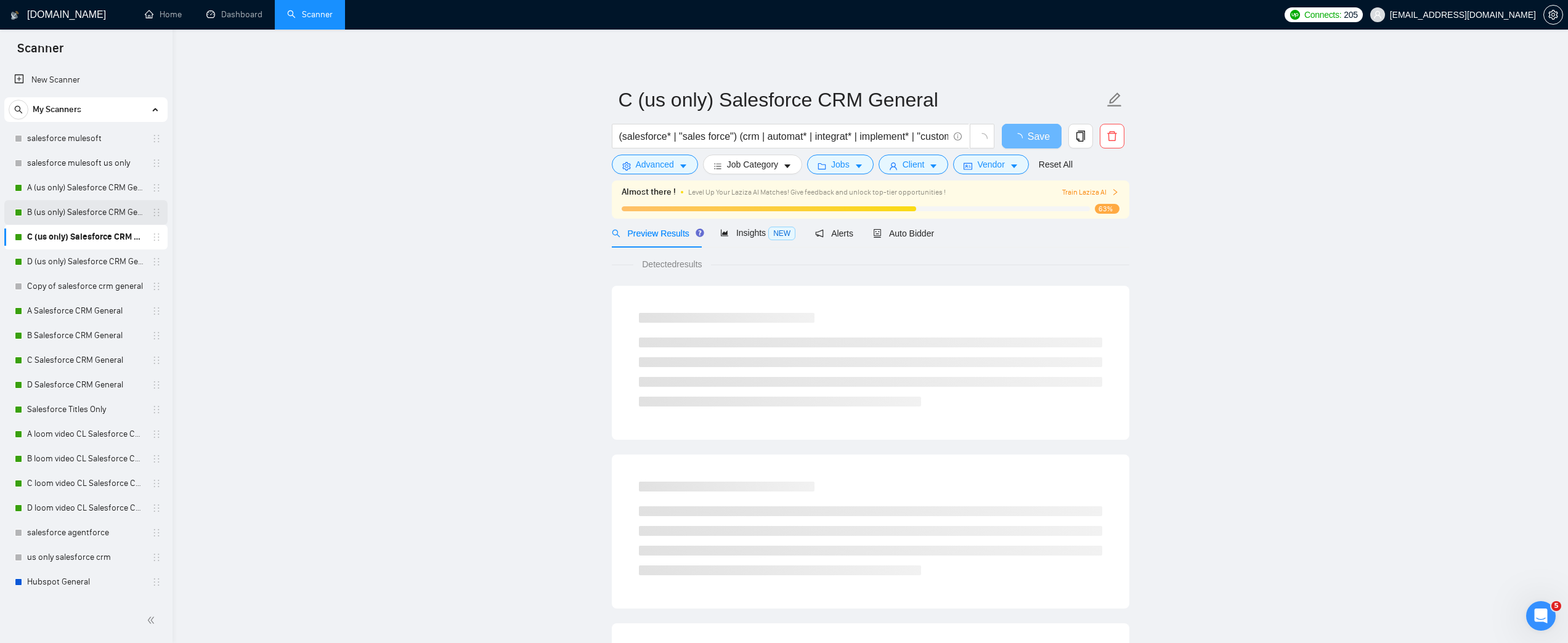
click at [80, 214] on link "B (us only) Salesforce CRM General" at bounding box center [85, 213] width 117 height 25
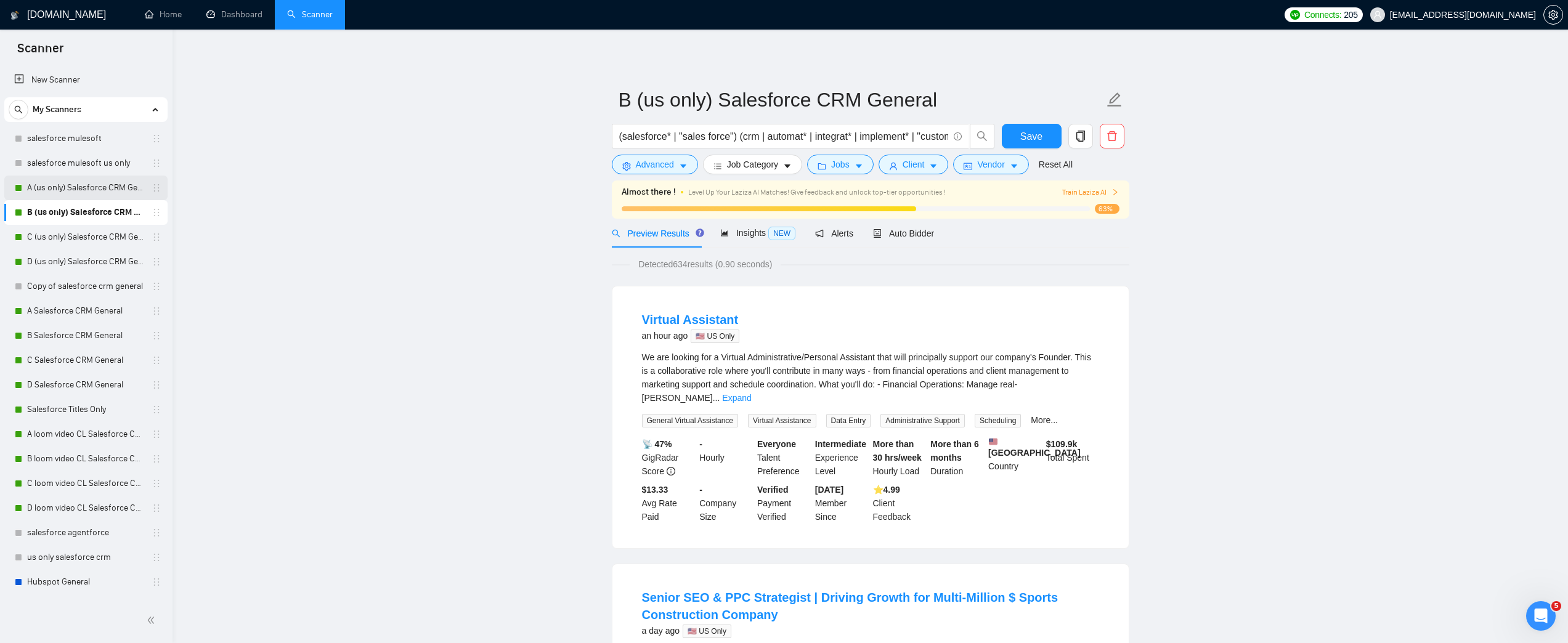
click at [88, 196] on link "A (us only) Salesforce CRM General" at bounding box center [85, 188] width 117 height 25
